Goal: Information Seeking & Learning: Learn about a topic

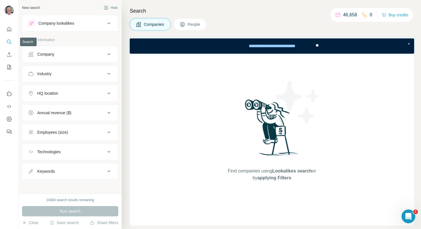
click at [9, 42] on icon "Search" at bounding box center [9, 42] width 6 height 6
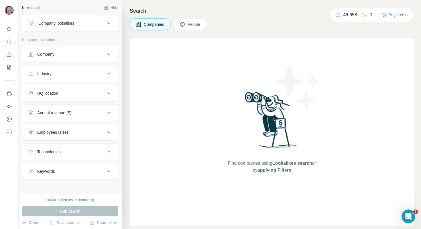
click at [194, 20] on button "People" at bounding box center [190, 24] width 33 height 12
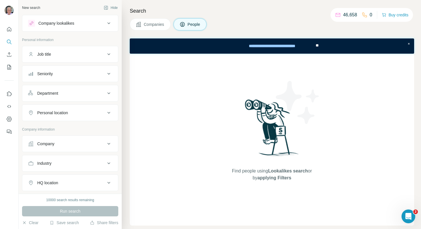
click at [196, 26] on span "People" at bounding box center [194, 24] width 13 height 6
click at [182, 78] on div "Find people using Lookalikes search or by applying Filters" at bounding box center [272, 140] width 284 height 172
click at [10, 29] on icon "Quick start" at bounding box center [9, 29] width 6 height 6
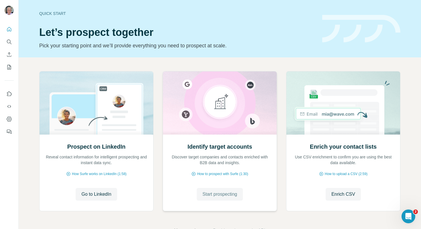
click at [231, 195] on span "Start prospecting" at bounding box center [219, 193] width 35 height 7
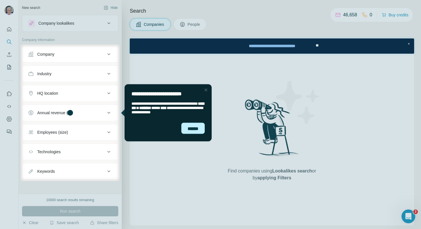
click at [192, 128] on div "******" at bounding box center [192, 127] width 23 height 11
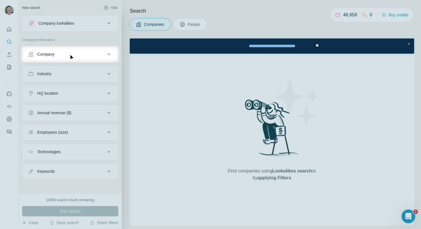
click at [96, 56] on div "Company" at bounding box center [66, 54] width 77 height 6
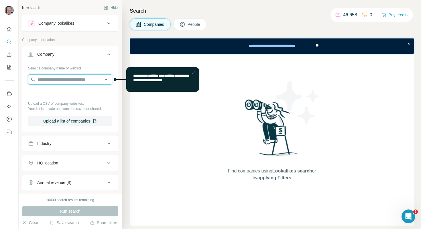
click at [84, 78] on input "text" at bounding box center [70, 79] width 84 height 10
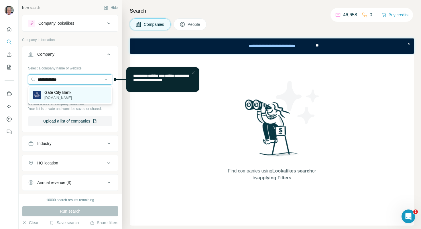
type input "**********"
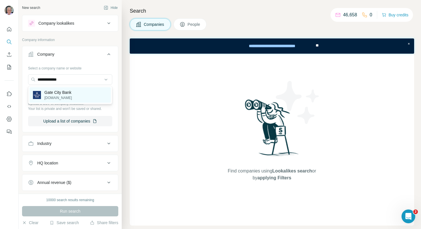
click at [77, 94] on div "[GEOGRAPHIC_DATA][DOMAIN_NAME]" at bounding box center [69, 94] width 81 height 15
